Goal: Task Accomplishment & Management: Complete application form

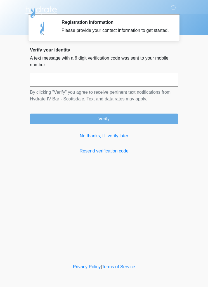
click at [145, 85] on input "text" at bounding box center [104, 80] width 148 height 14
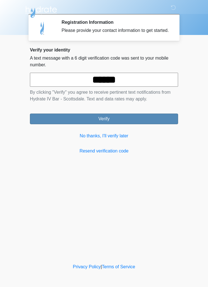
type input "******"
click at [154, 124] on button "Verify" at bounding box center [104, 118] width 148 height 11
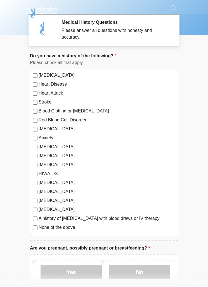
click at [34, 230] on div "None of the above" at bounding box center [104, 227] width 142 height 7
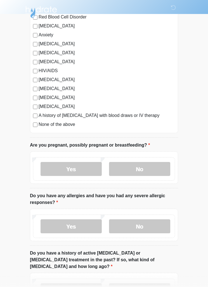
scroll to position [109, 0]
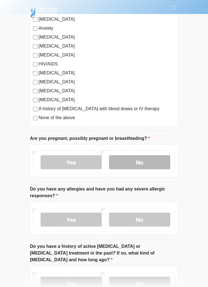
click at [155, 163] on label "No" at bounding box center [139, 162] width 61 height 14
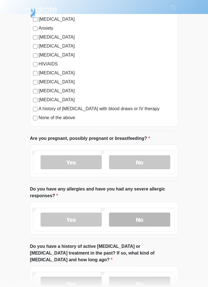
click at [150, 219] on label "No" at bounding box center [139, 219] width 61 height 14
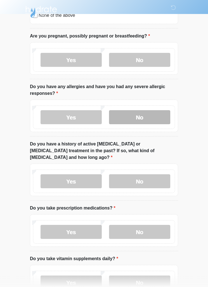
scroll to position [212, 0]
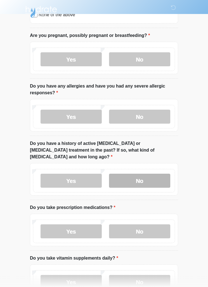
click at [152, 174] on label "No" at bounding box center [139, 181] width 61 height 14
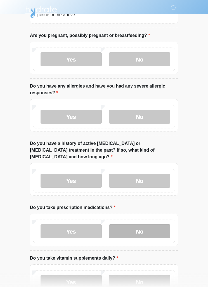
click at [151, 226] on label "No" at bounding box center [139, 231] width 61 height 14
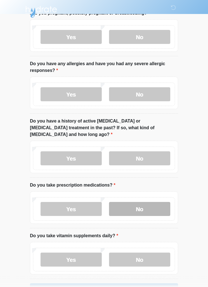
scroll to position [246, 0]
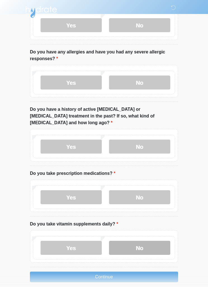
click at [153, 242] on label "No" at bounding box center [139, 247] width 61 height 14
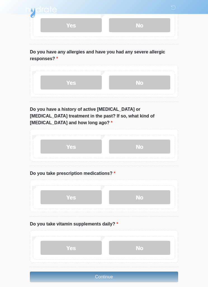
click at [134, 271] on button "Continue" at bounding box center [104, 276] width 148 height 11
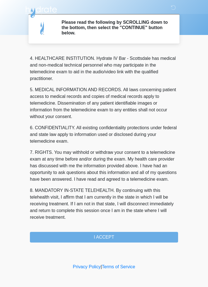
scroll to position [156, 0]
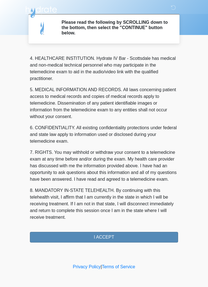
click at [140, 237] on button "I ACCEPT" at bounding box center [104, 237] width 148 height 11
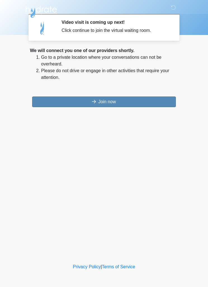
click at [141, 98] on button "Join now" at bounding box center [104, 101] width 144 height 11
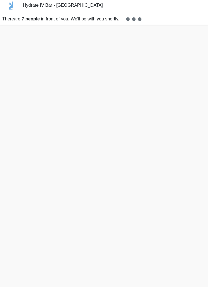
scroll to position [20, 0]
